Goal: Information Seeking & Learning: Learn about a topic

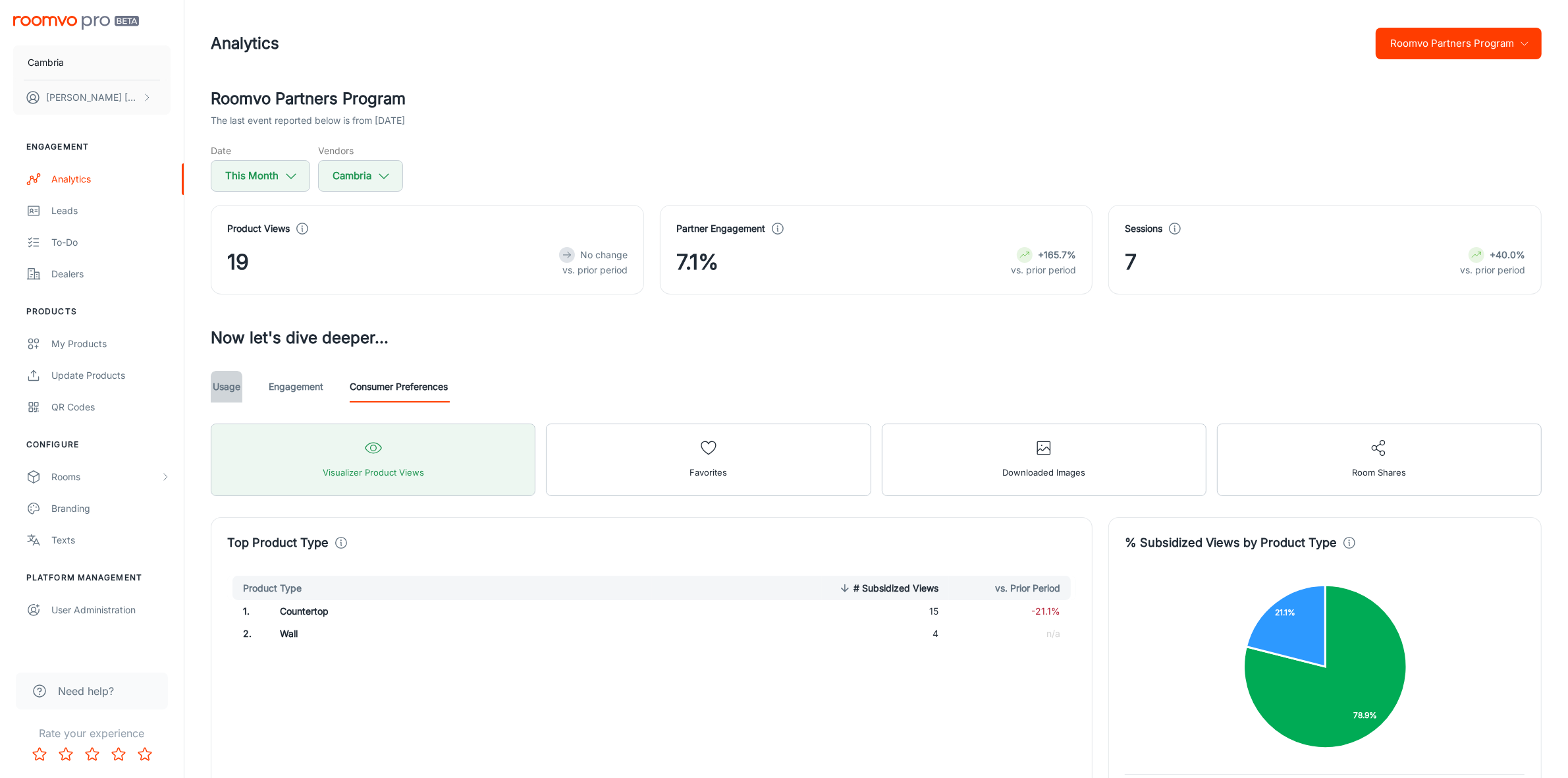
click at [221, 397] on link "Usage" at bounding box center [227, 387] width 32 height 32
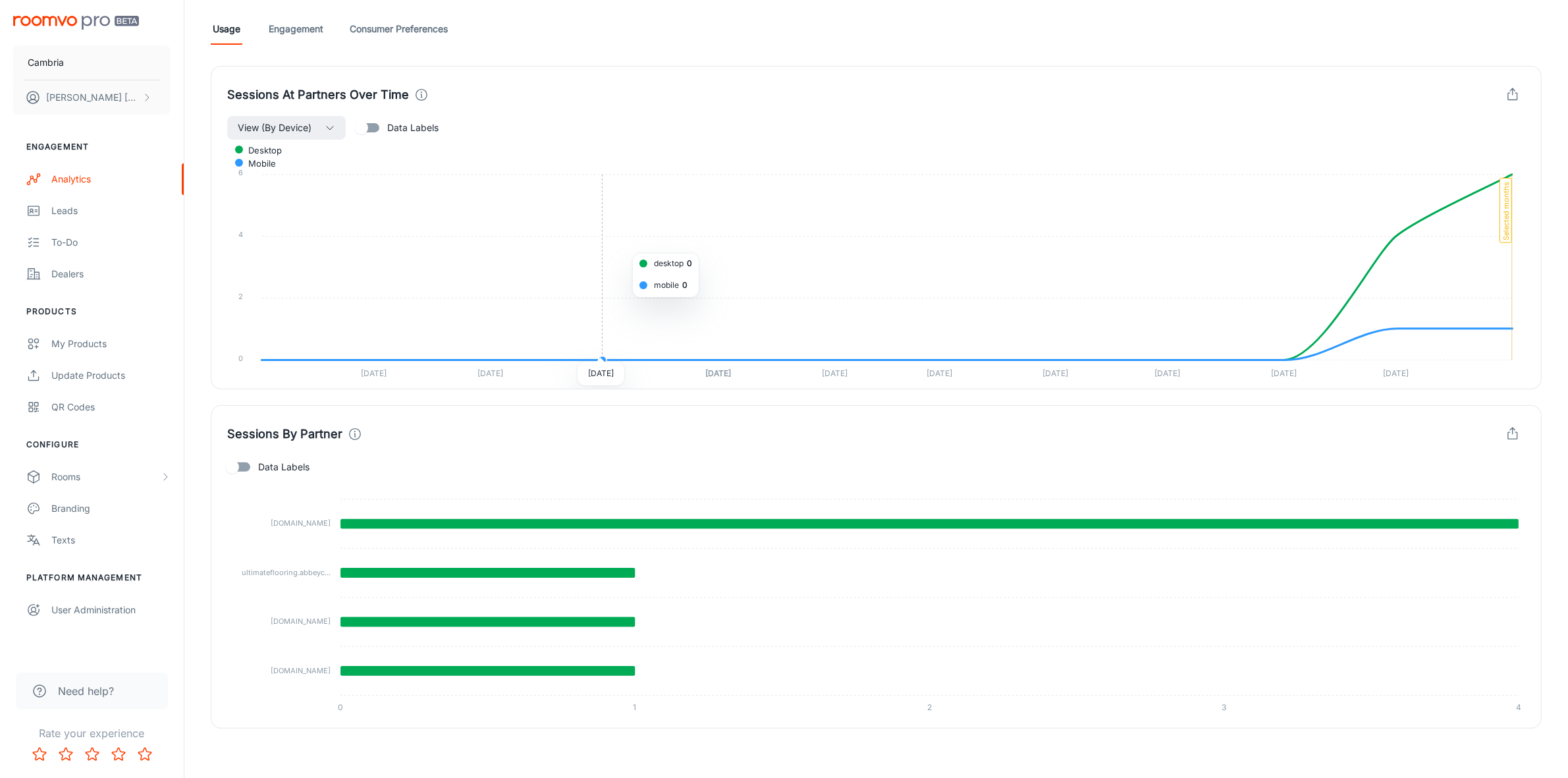
scroll to position [361, 0]
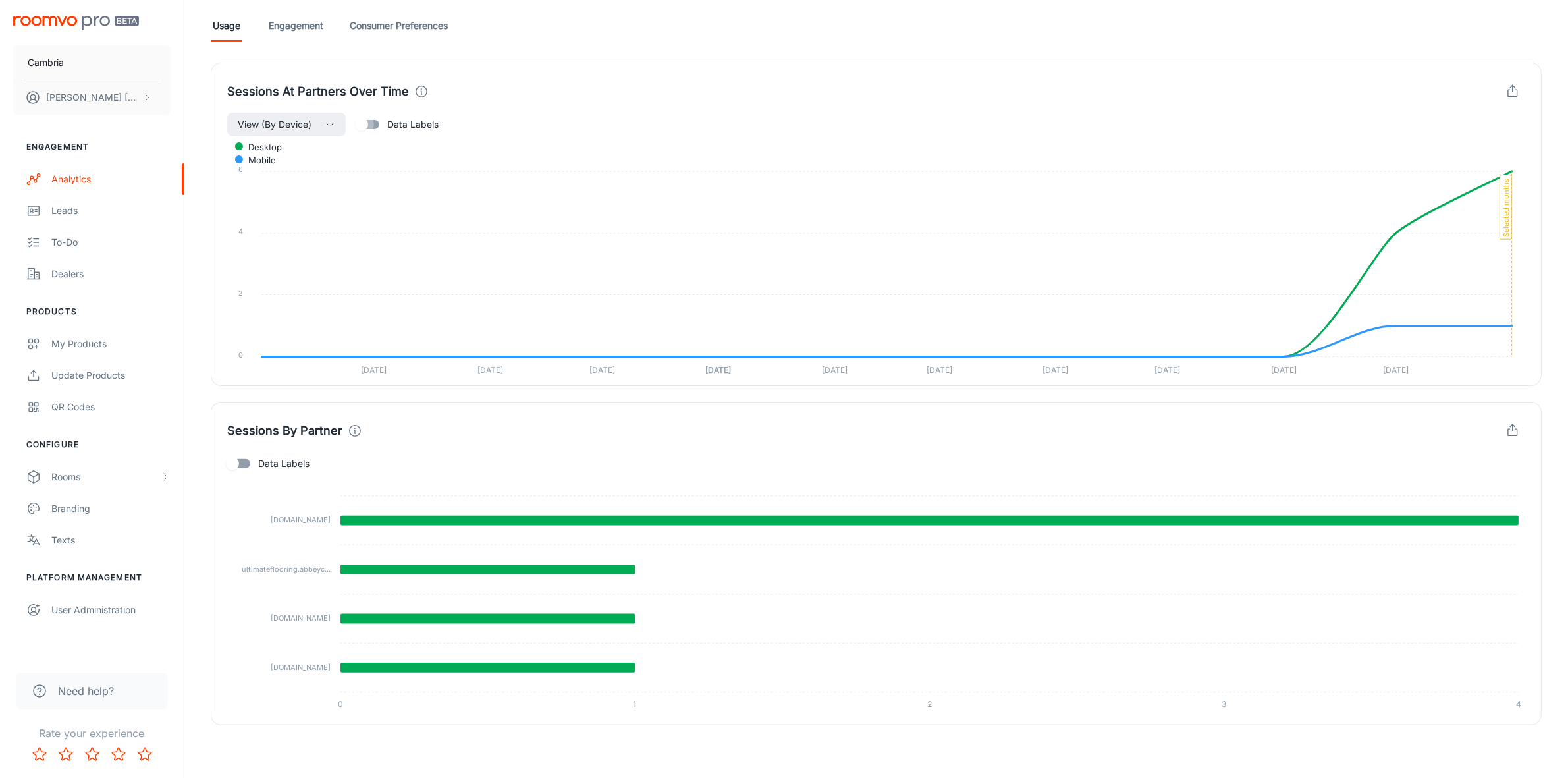
click at [367, 116] on input "Data Labels" at bounding box center [361, 125] width 75 height 25
checkbox input "true"
click at [235, 457] on input "Data Labels" at bounding box center [232, 464] width 75 height 25
checkbox input "true"
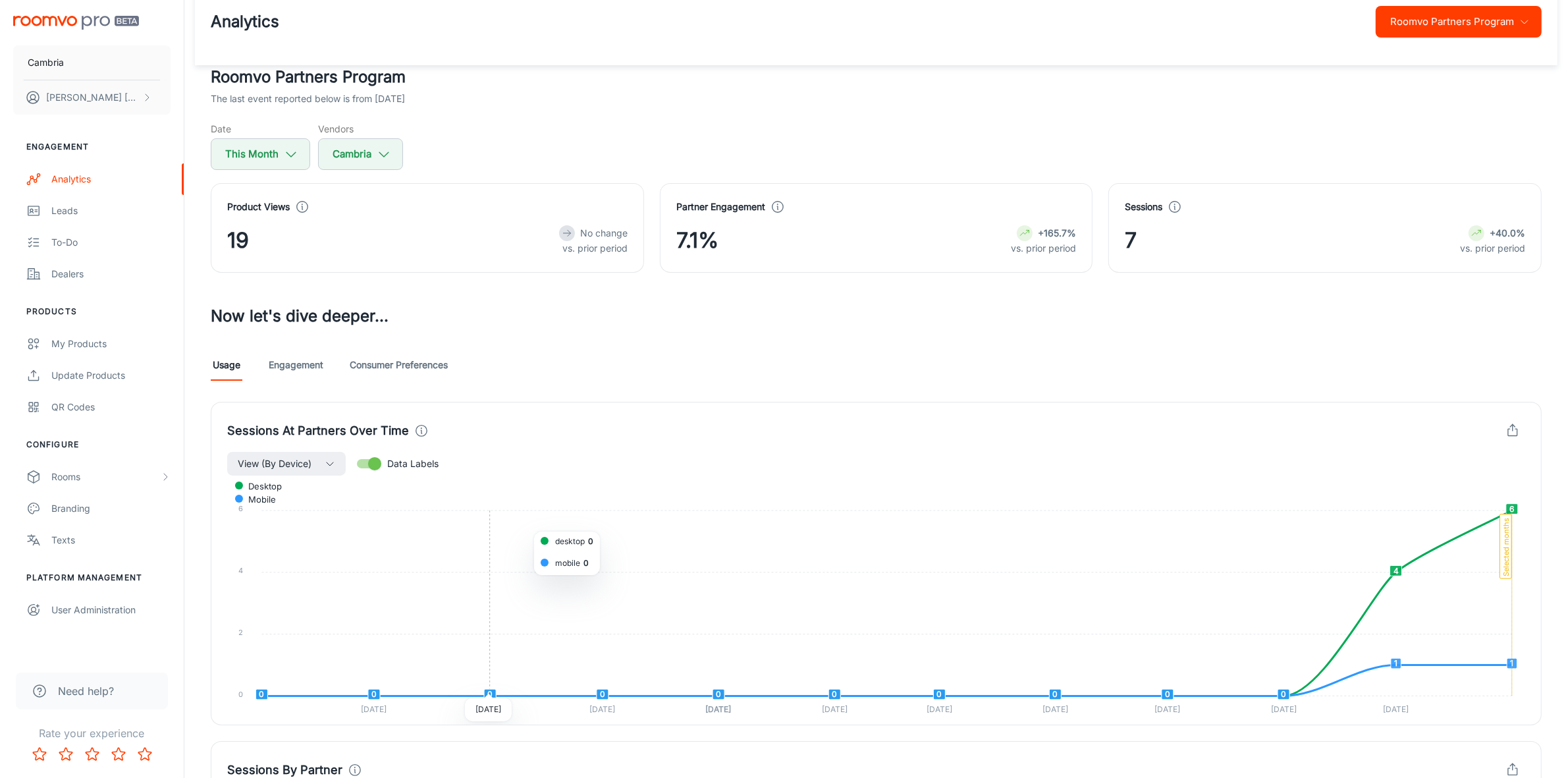
scroll to position [0, 0]
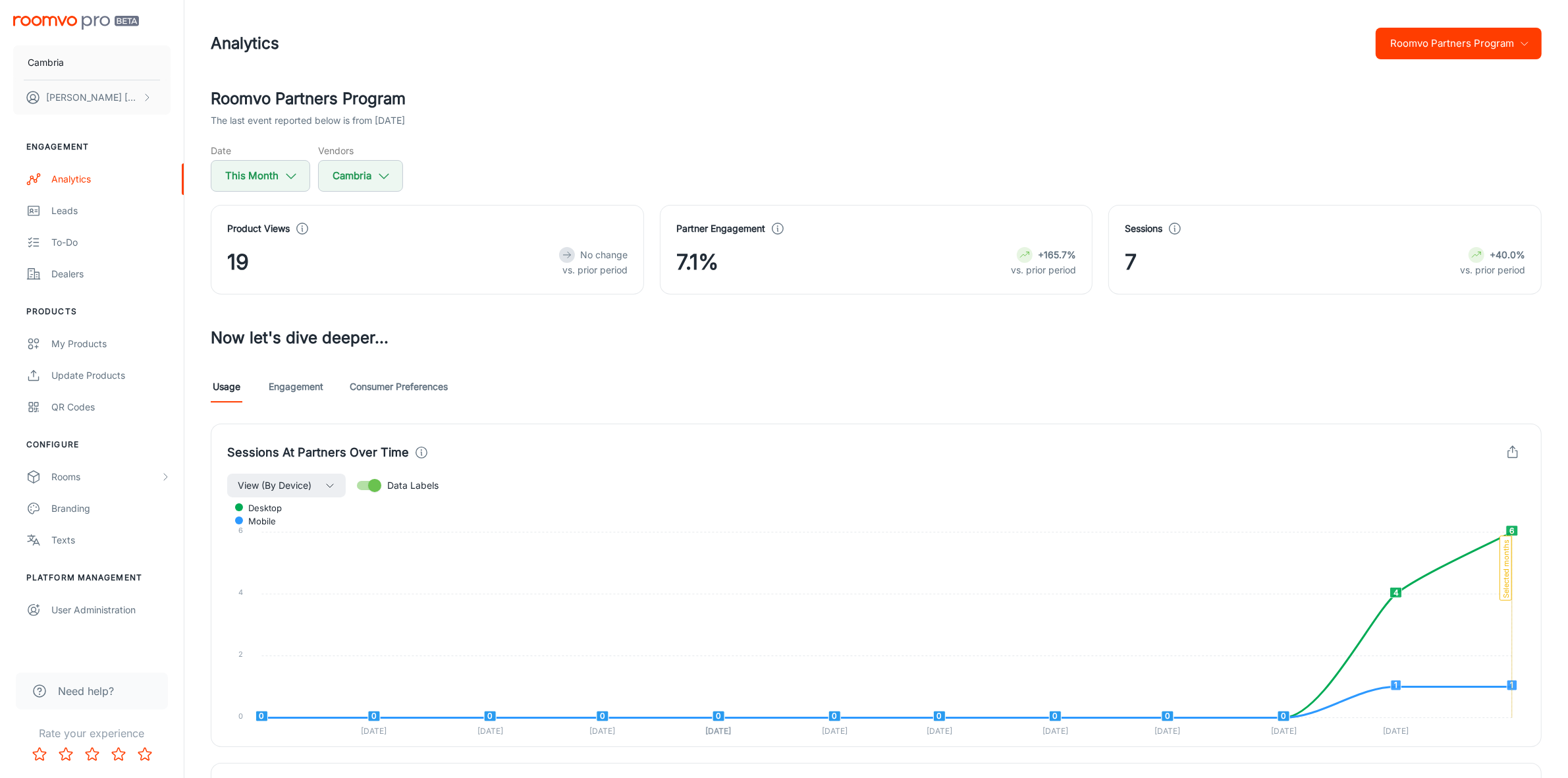
click at [309, 389] on link "Engagement" at bounding box center [296, 387] width 54 height 32
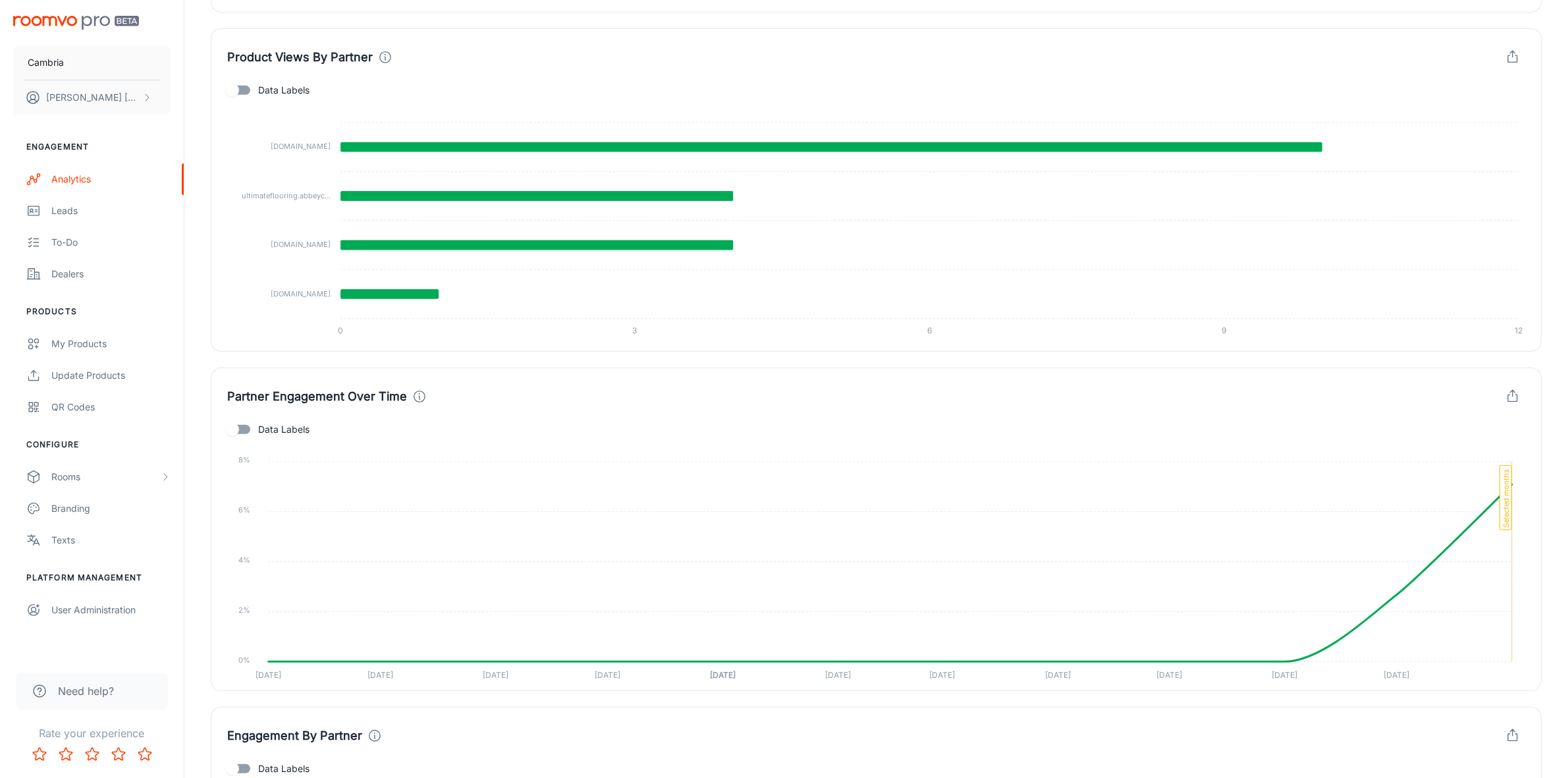
scroll to position [741, 0]
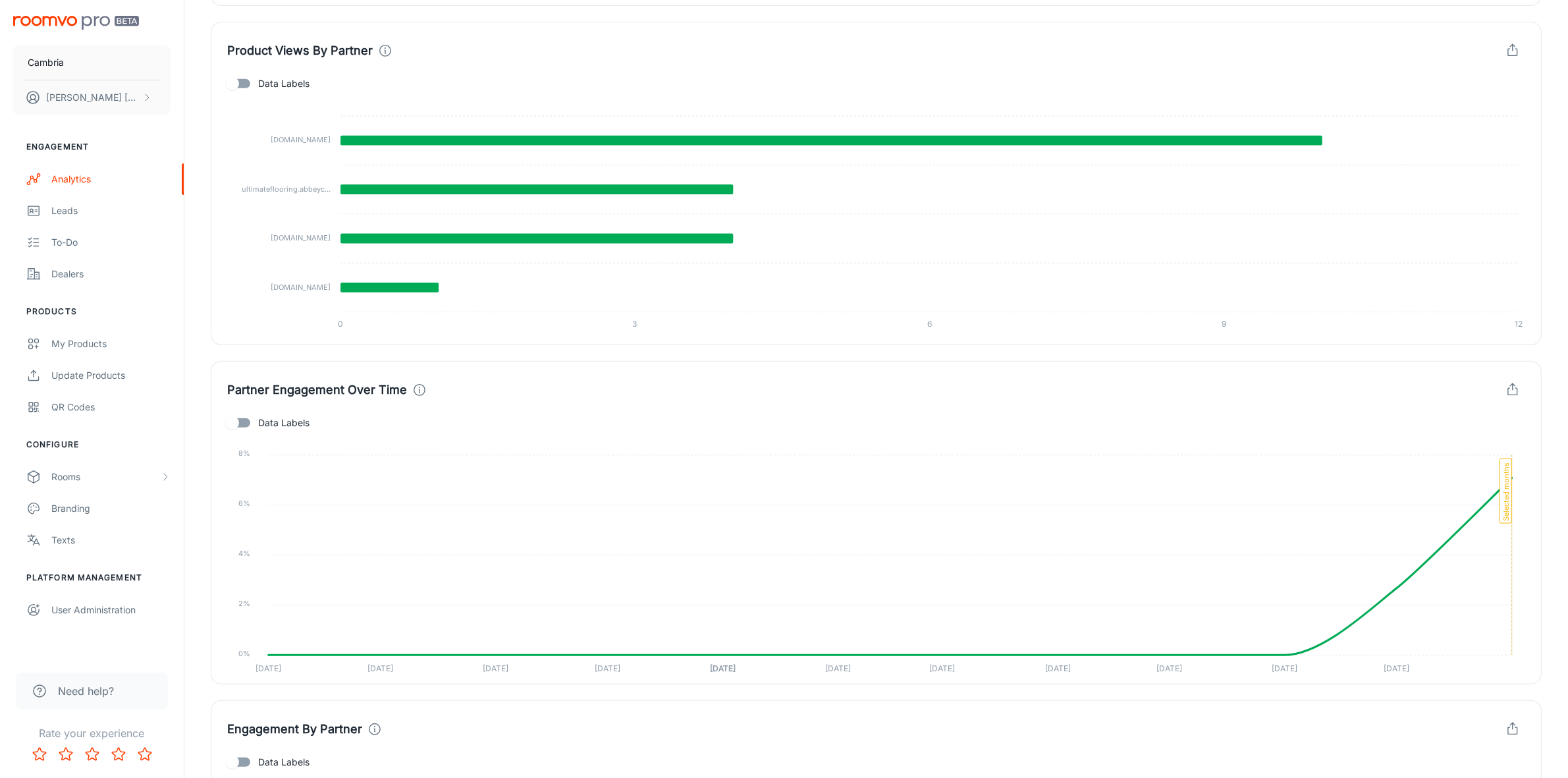
click at [269, 426] on span "Data Labels" at bounding box center [283, 423] width 51 height 15
click at [269, 426] on input "Data Labels" at bounding box center [232, 423] width 75 height 25
checkbox input "true"
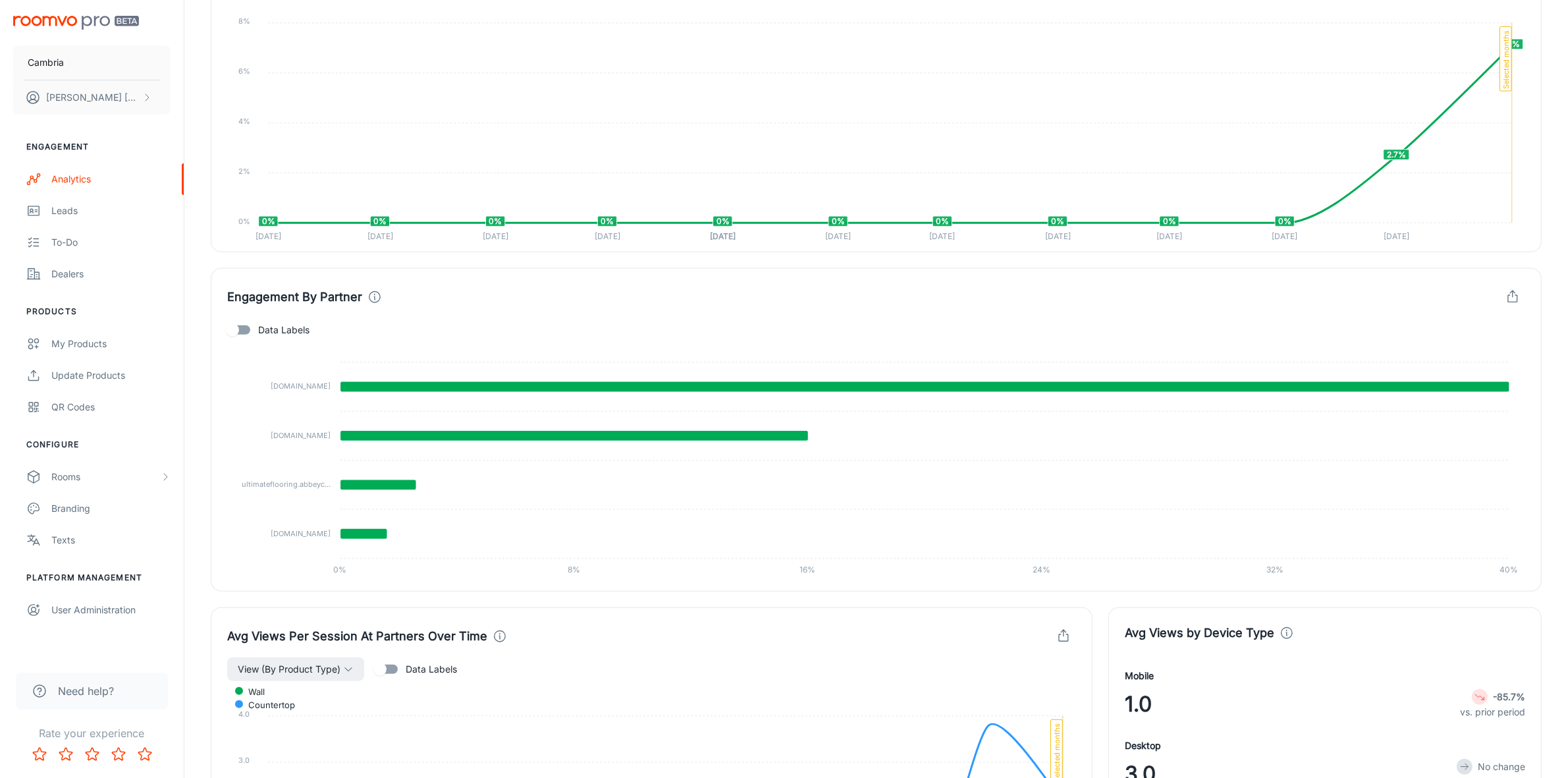
scroll to position [1329, 0]
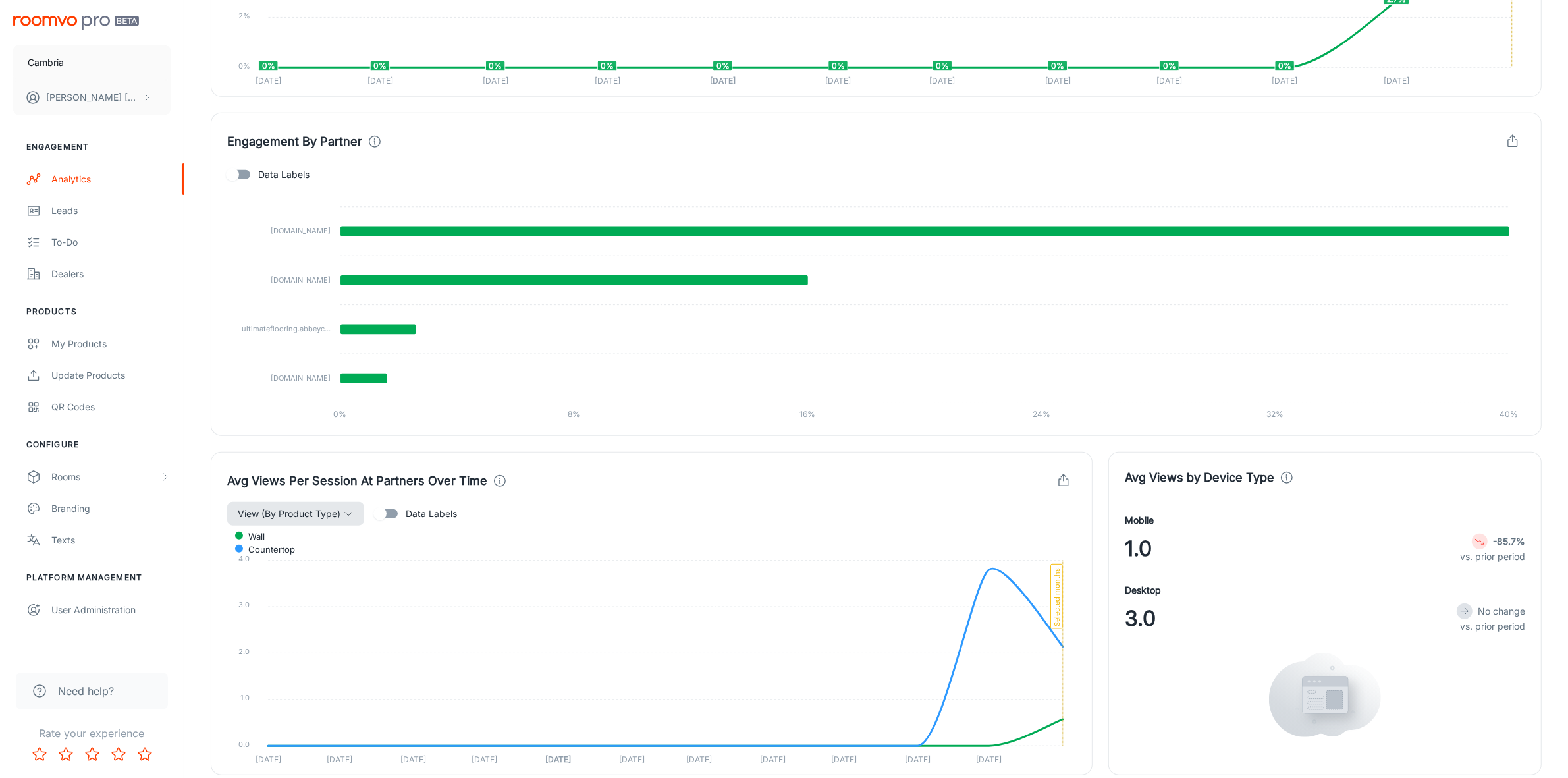
click at [340, 507] on button "View (By Product Type)" at bounding box center [295, 514] width 137 height 24
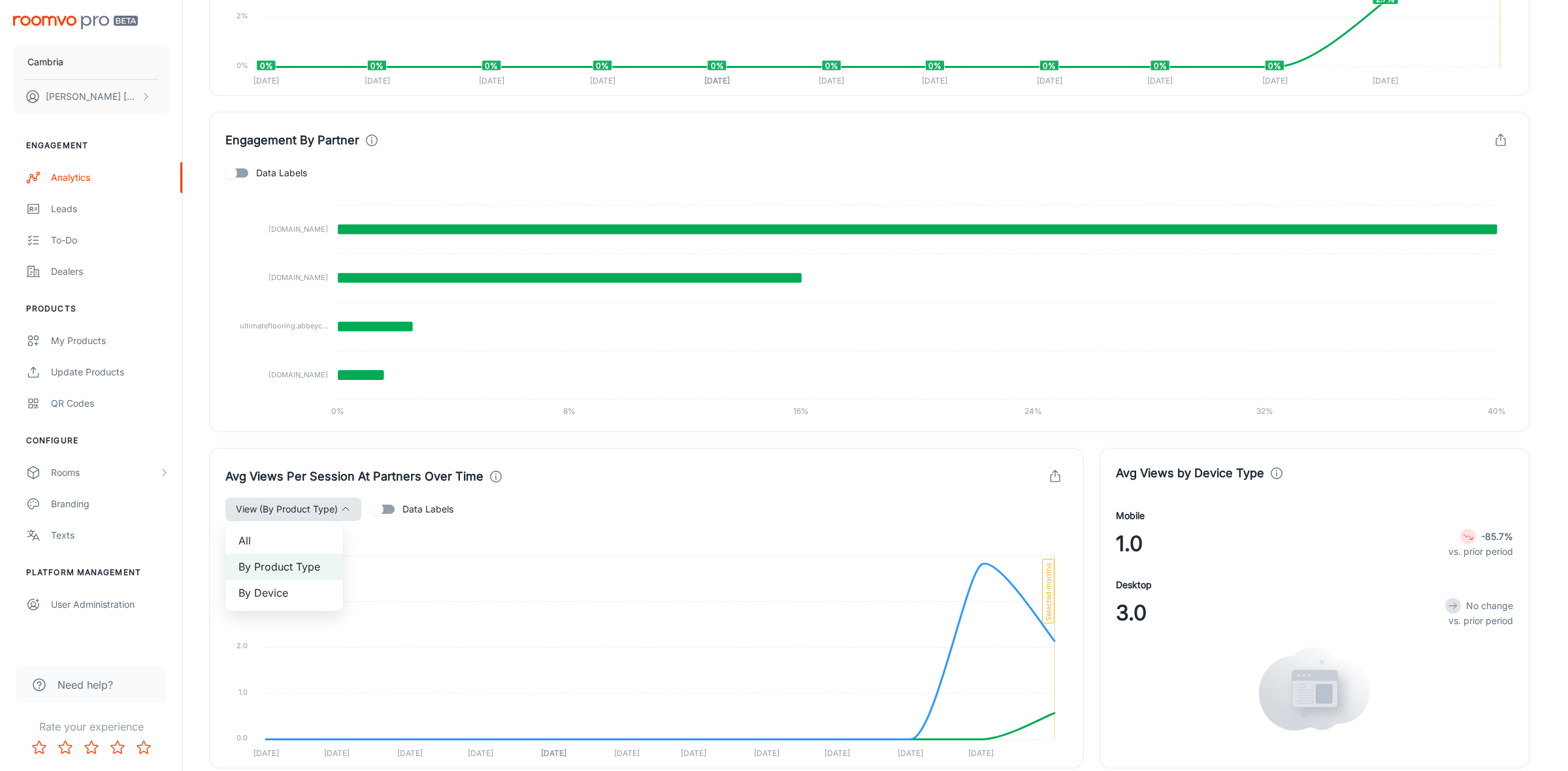
click at [338, 503] on div at bounding box center [784, 386] width 1568 height 771
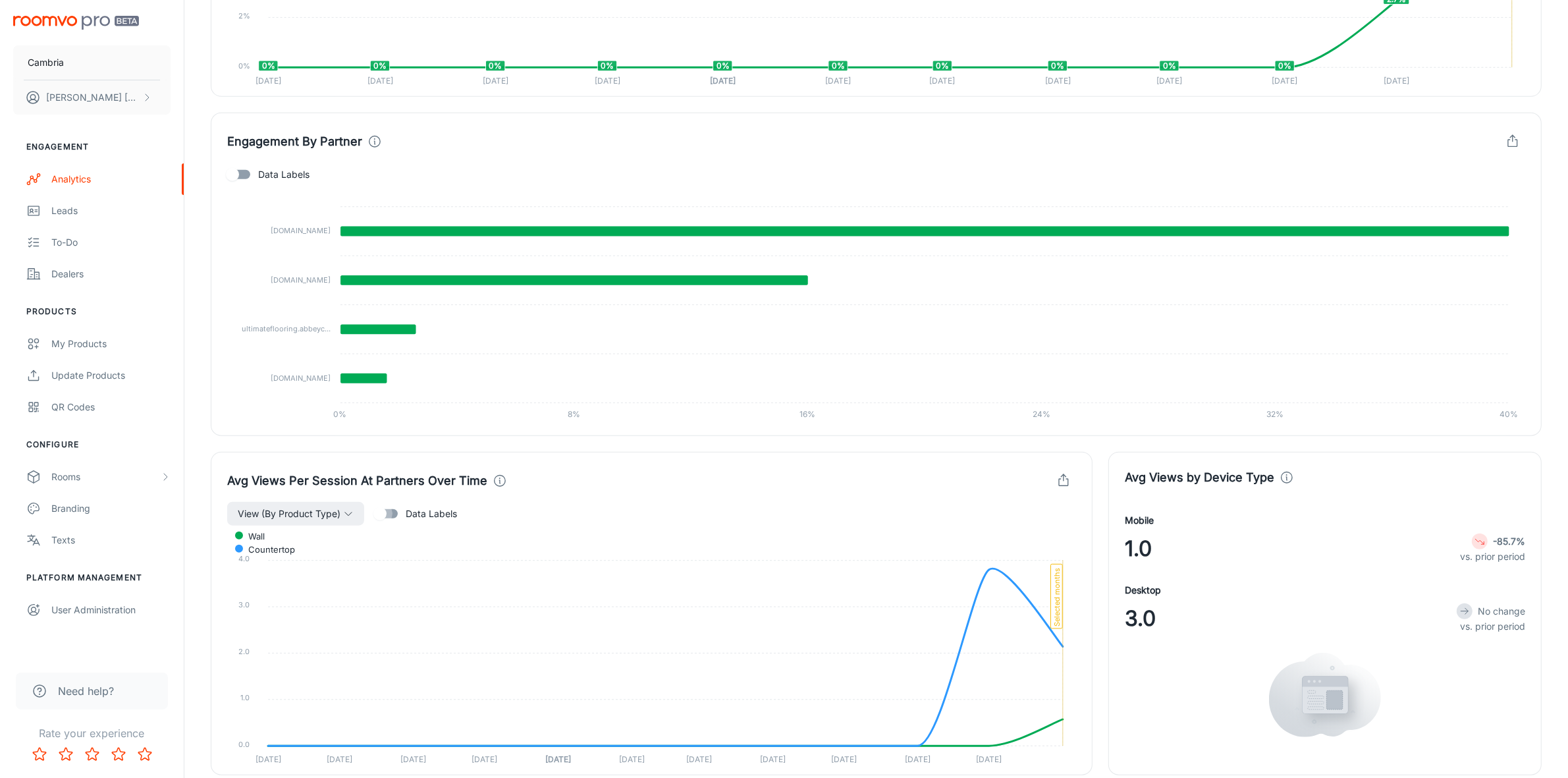
click at [393, 518] on input "Data Labels" at bounding box center [380, 514] width 75 height 25
checkbox input "true"
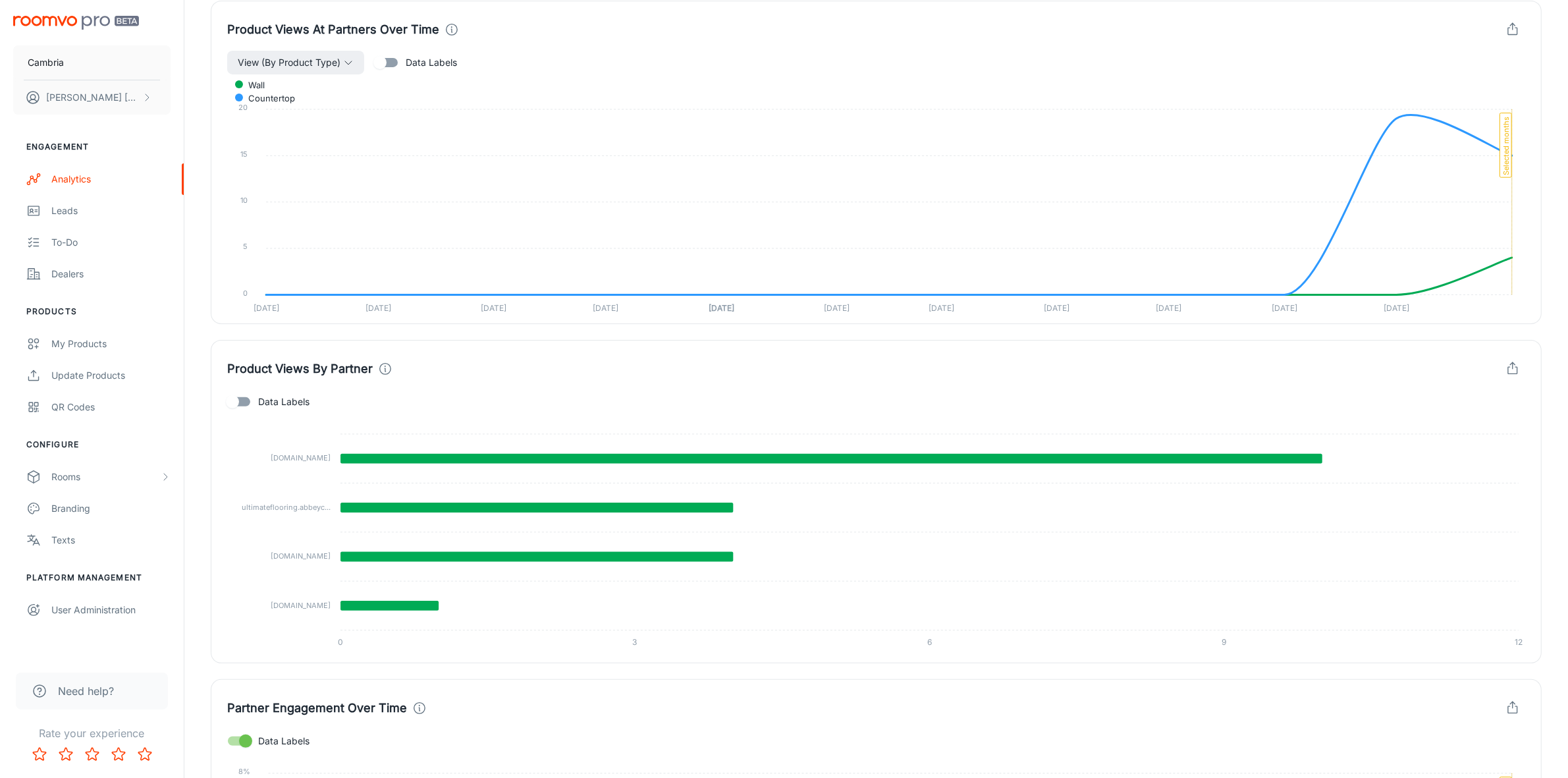
scroll to position [0, 0]
